Goal: Task Accomplishment & Management: Manage account settings

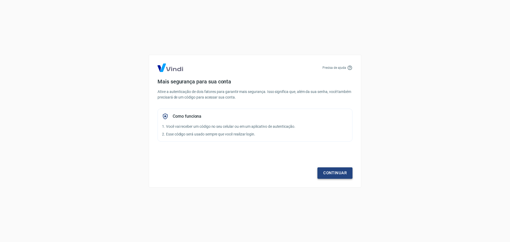
click at [334, 171] on link "Continuar" at bounding box center [335, 172] width 35 height 11
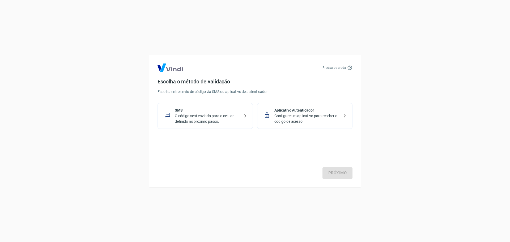
click at [203, 116] on p "O código será enviado para o celular definido no próximo passo." at bounding box center [207, 118] width 65 height 11
click at [339, 175] on link "Próximo" at bounding box center [338, 172] width 30 height 11
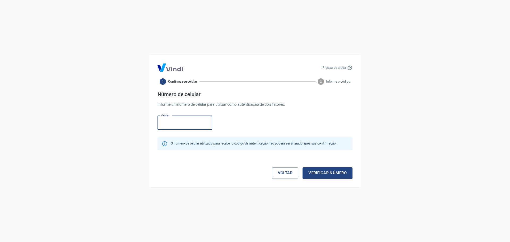
click at [198, 129] on input "Celular" at bounding box center [185, 123] width 55 height 14
paste input "[PHONE_NUMBER]"
click at [326, 169] on button "Verificar número" at bounding box center [328, 172] width 50 height 11
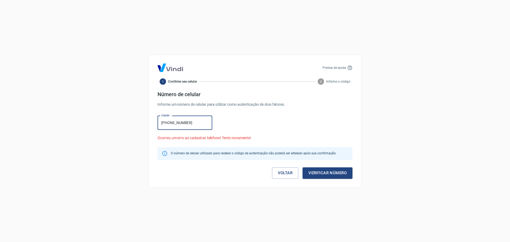
click at [184, 119] on input "[PHONE_NUMBER]" at bounding box center [185, 123] width 55 height 14
click at [169, 123] on input "[PHONE_NUMBER]" at bounding box center [185, 123] width 55 height 14
click at [326, 175] on button "Verificar número" at bounding box center [328, 172] width 50 height 11
click at [169, 124] on input "[PHONE_NUMBER]" at bounding box center [185, 123] width 55 height 14
type input "[PHONE_NUMBER]"
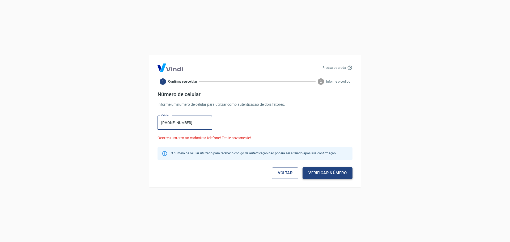
click at [335, 177] on button "Verificar número" at bounding box center [328, 172] width 50 height 11
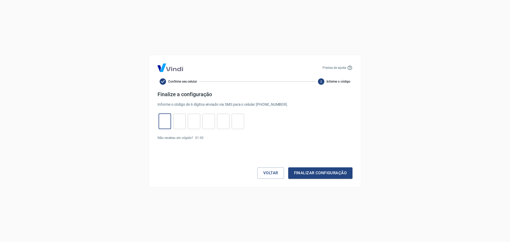
click at [165, 119] on input "tel" at bounding box center [165, 121] width 12 height 11
type input "3"
type input "8"
type input "0"
type input "4"
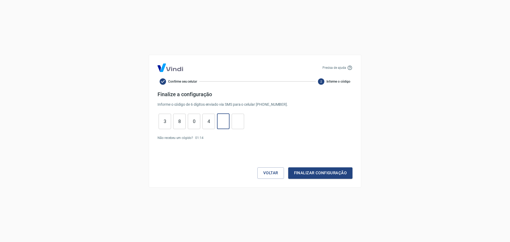
type input "3"
type input "2"
click at [309, 168] on button "Finalizar configuração" at bounding box center [320, 172] width 64 height 11
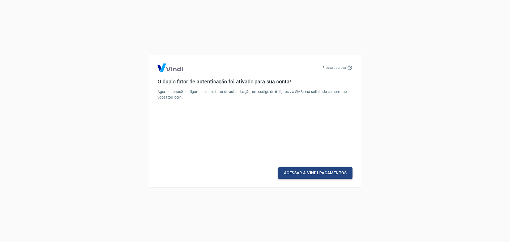
click at [325, 170] on link "Acessar a Vindi Pagamentos" at bounding box center [315, 172] width 74 height 11
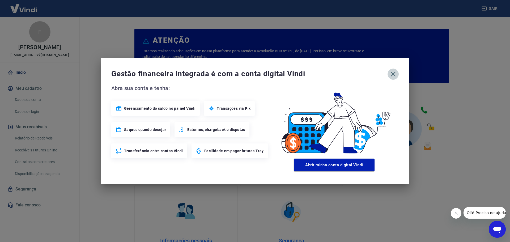
drag, startPoint x: 392, startPoint y: 72, endPoint x: 360, endPoint y: 71, distance: 32.2
click at [392, 73] on icon "button" at bounding box center [393, 74] width 5 height 5
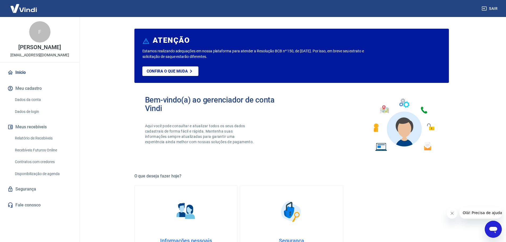
click at [37, 102] on link "Dados da conta" at bounding box center [43, 99] width 60 height 11
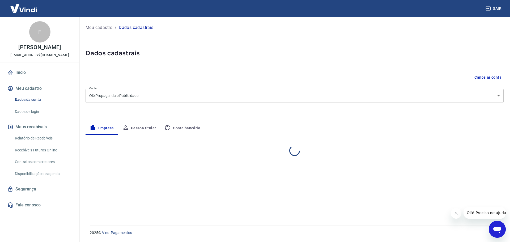
select select "PR"
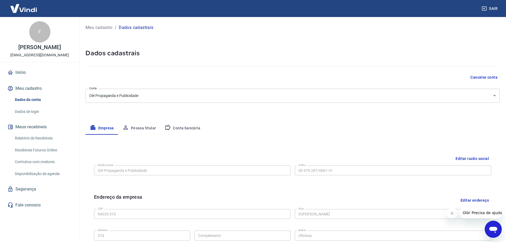
click at [36, 163] on link "Contratos com credores" at bounding box center [43, 162] width 60 height 11
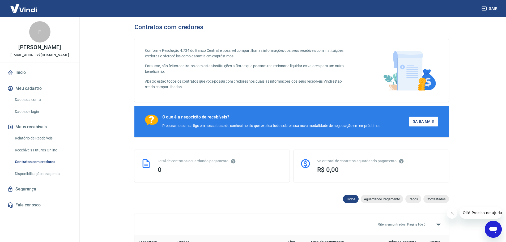
click at [28, 139] on link "Relatório de Recebíveis" at bounding box center [43, 138] width 60 height 11
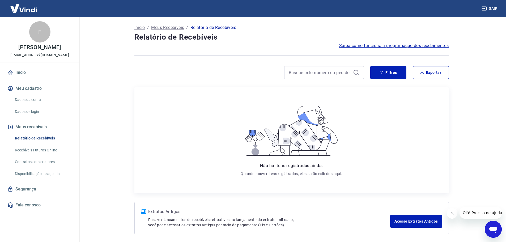
click at [26, 191] on link "Segurança" at bounding box center [39, 189] width 67 height 12
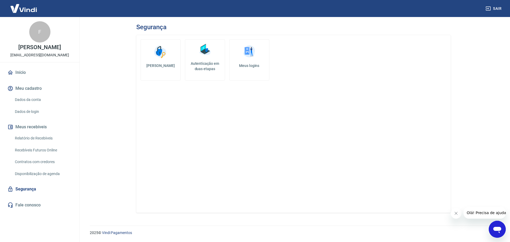
click at [32, 206] on link "Fale conosco" at bounding box center [39, 205] width 67 height 12
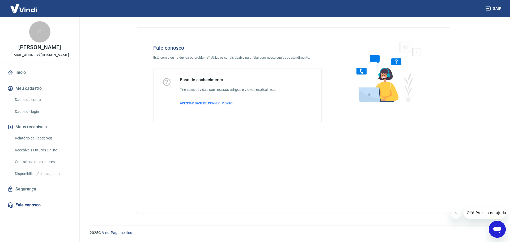
click at [40, 175] on link "Disponibilização de agenda" at bounding box center [43, 174] width 60 height 11
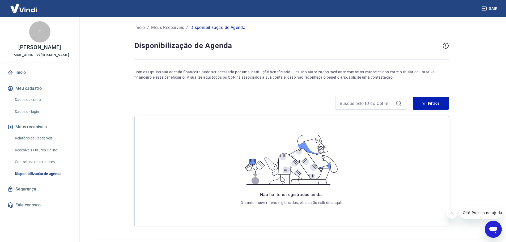
click at [37, 161] on link "Contratos com credores" at bounding box center [43, 162] width 60 height 11
click at [36, 147] on link "Recebíveis Futuros Online" at bounding box center [43, 150] width 60 height 11
click at [43, 113] on link "Dados de login" at bounding box center [43, 111] width 60 height 11
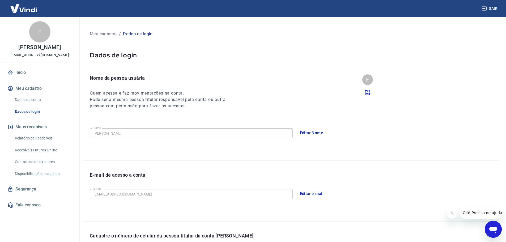
click at [41, 45] on p "[PERSON_NAME]" at bounding box center [39, 48] width 43 height 6
click at [26, 89] on button "Meu cadastro" at bounding box center [39, 89] width 67 height 12
click at [29, 99] on link "Dados da conta" at bounding box center [43, 99] width 60 height 11
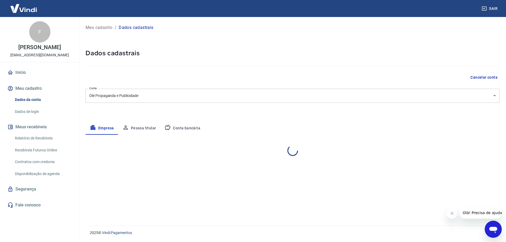
select select "PR"
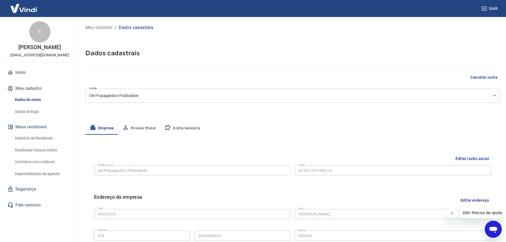
click at [492, 77] on button "Cancelar conta" at bounding box center [484, 78] width 31 height 10
drag, startPoint x: 246, startPoint y: 45, endPoint x: 255, endPoint y: 44, distance: 8.5
click at [251, 45] on div "Meu cadastro / Dados cadastrais Dados cadastrais Cancelar conta Conta Olé Propa…" at bounding box center [292, 188] width 427 height 343
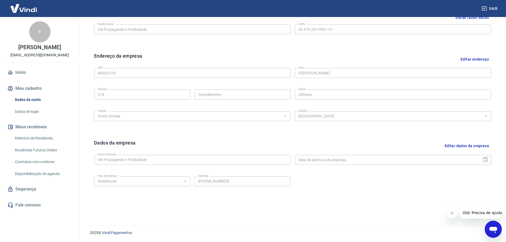
scroll to position [61, 0]
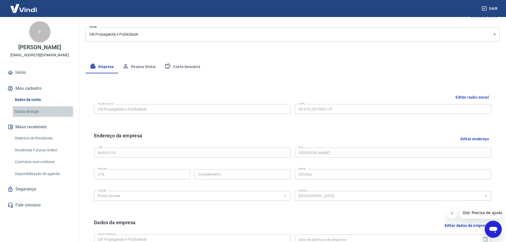
click at [20, 110] on link "Dados de login" at bounding box center [43, 111] width 60 height 11
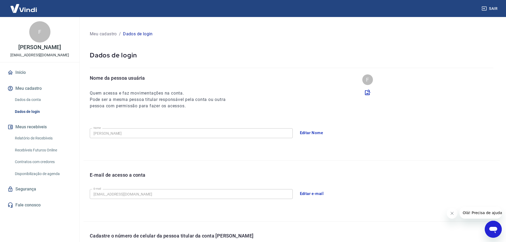
click at [28, 100] on link "Dados da conta" at bounding box center [43, 99] width 60 height 11
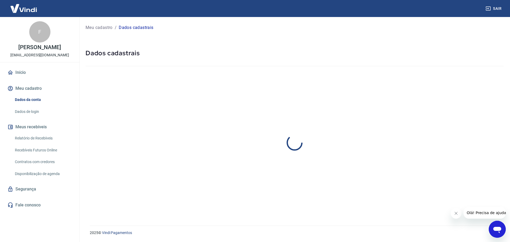
select select "PR"
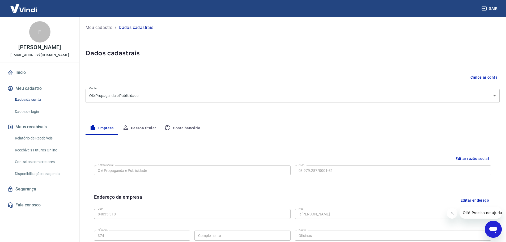
click at [143, 125] on button "Pessoa titular" at bounding box center [139, 128] width 42 height 13
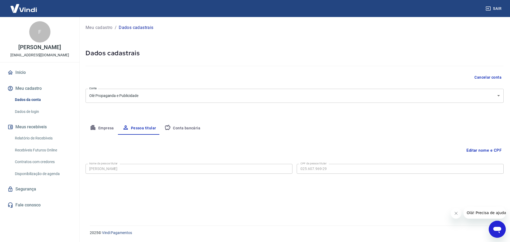
click at [191, 128] on button "Conta bancária" at bounding box center [182, 128] width 44 height 13
select select "1"
click at [99, 126] on button "Empresa" at bounding box center [102, 128] width 33 height 13
select select "PR"
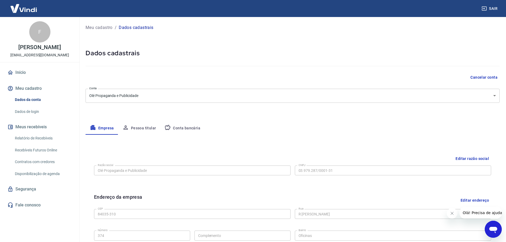
click at [491, 76] on button "Cancelar conta" at bounding box center [484, 78] width 31 height 10
click at [479, 78] on button "Cancelar conta" at bounding box center [484, 78] width 31 height 10
